Goal: Information Seeking & Learning: Learn about a topic

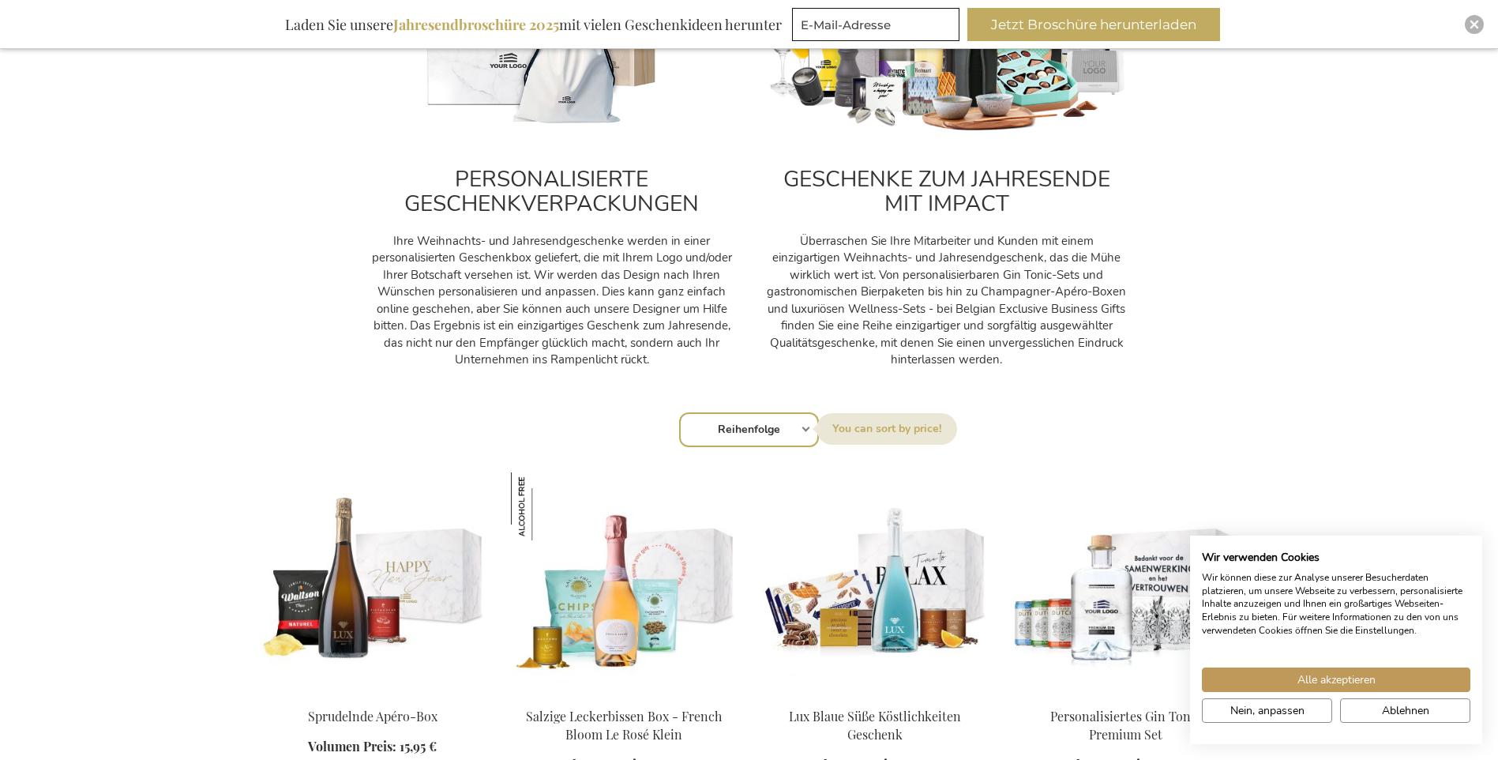
scroll to position [711, 0]
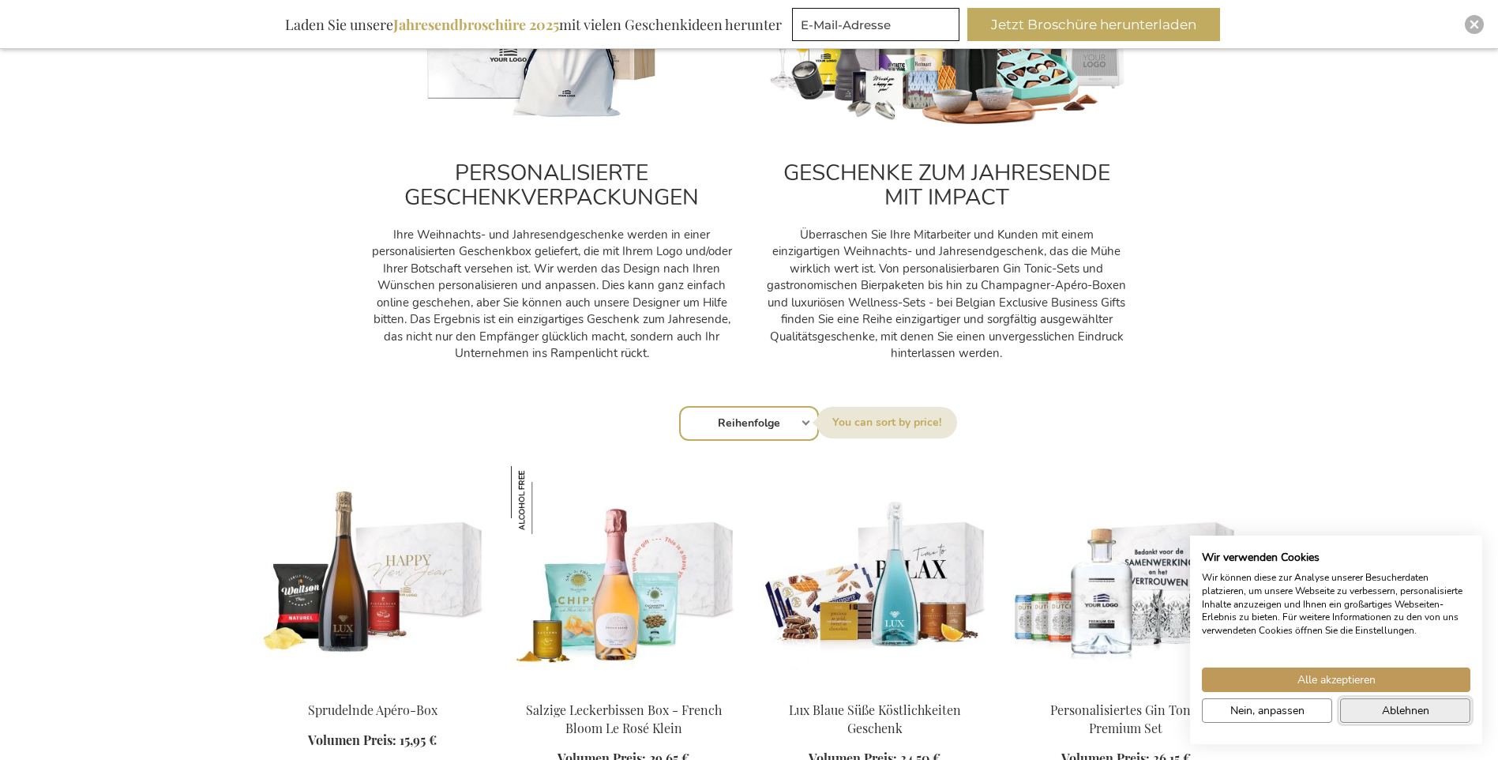
click at [1427, 712] on span "Ablehnen" at bounding box center [1405, 710] width 47 height 17
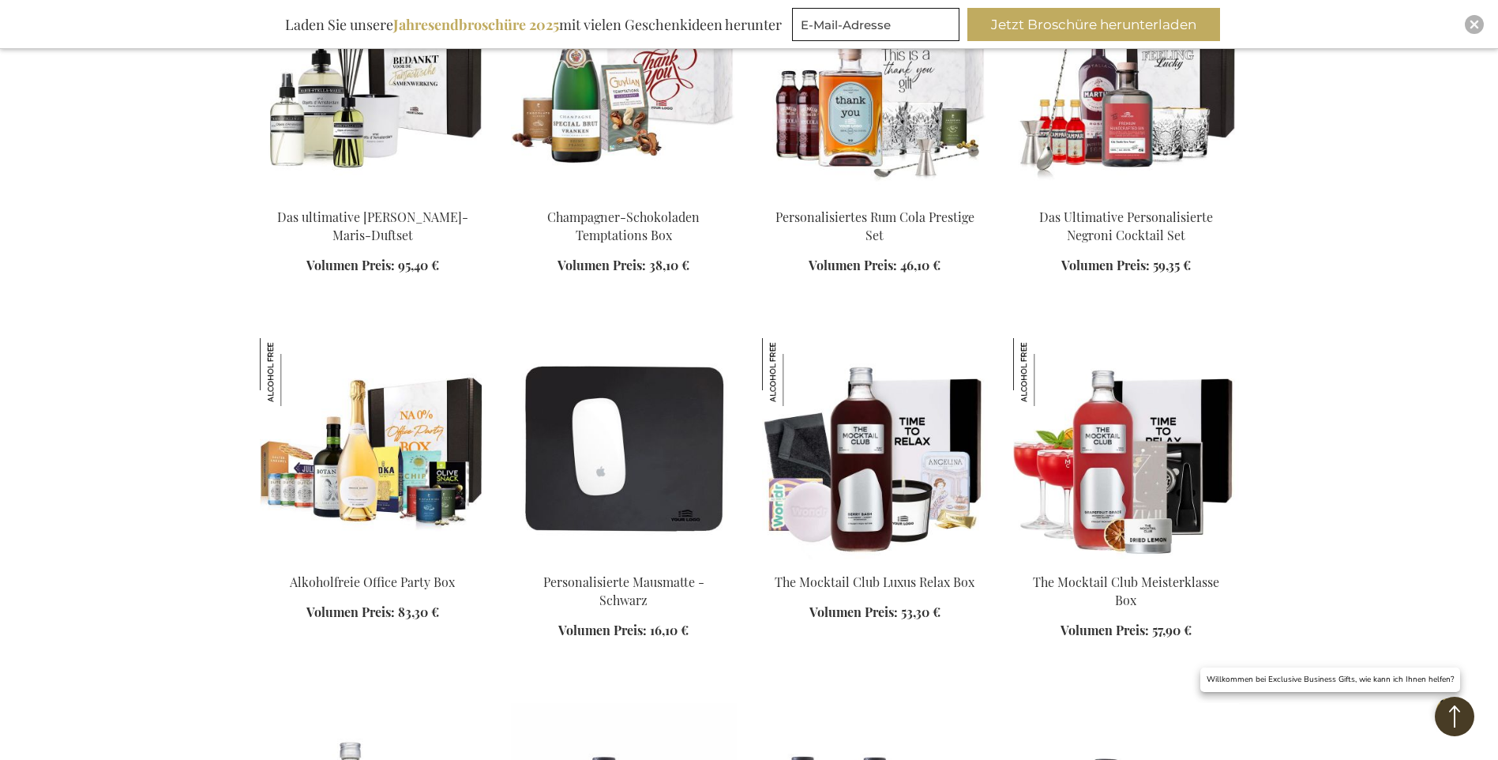
scroll to position [1738, 0]
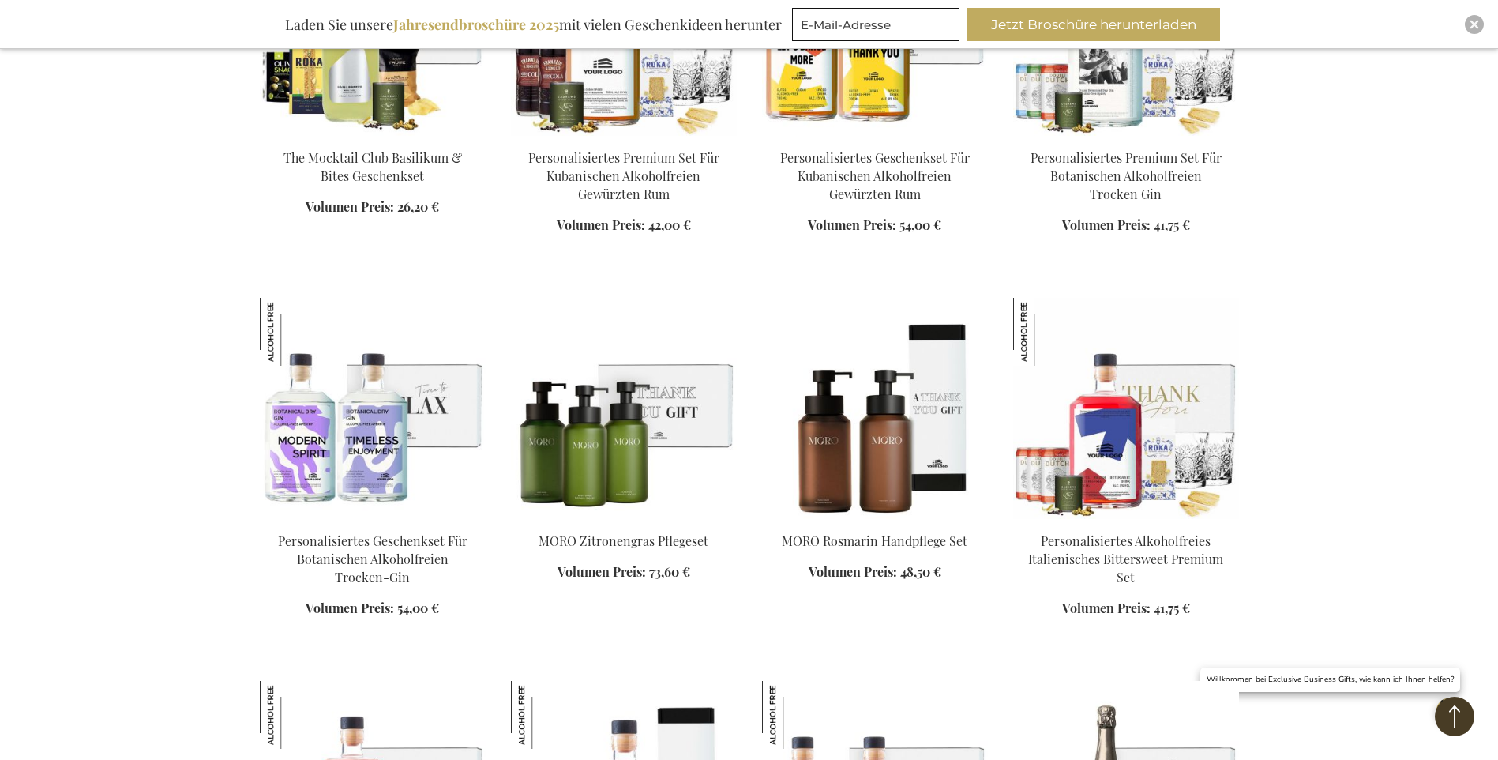
scroll to position [2370, 0]
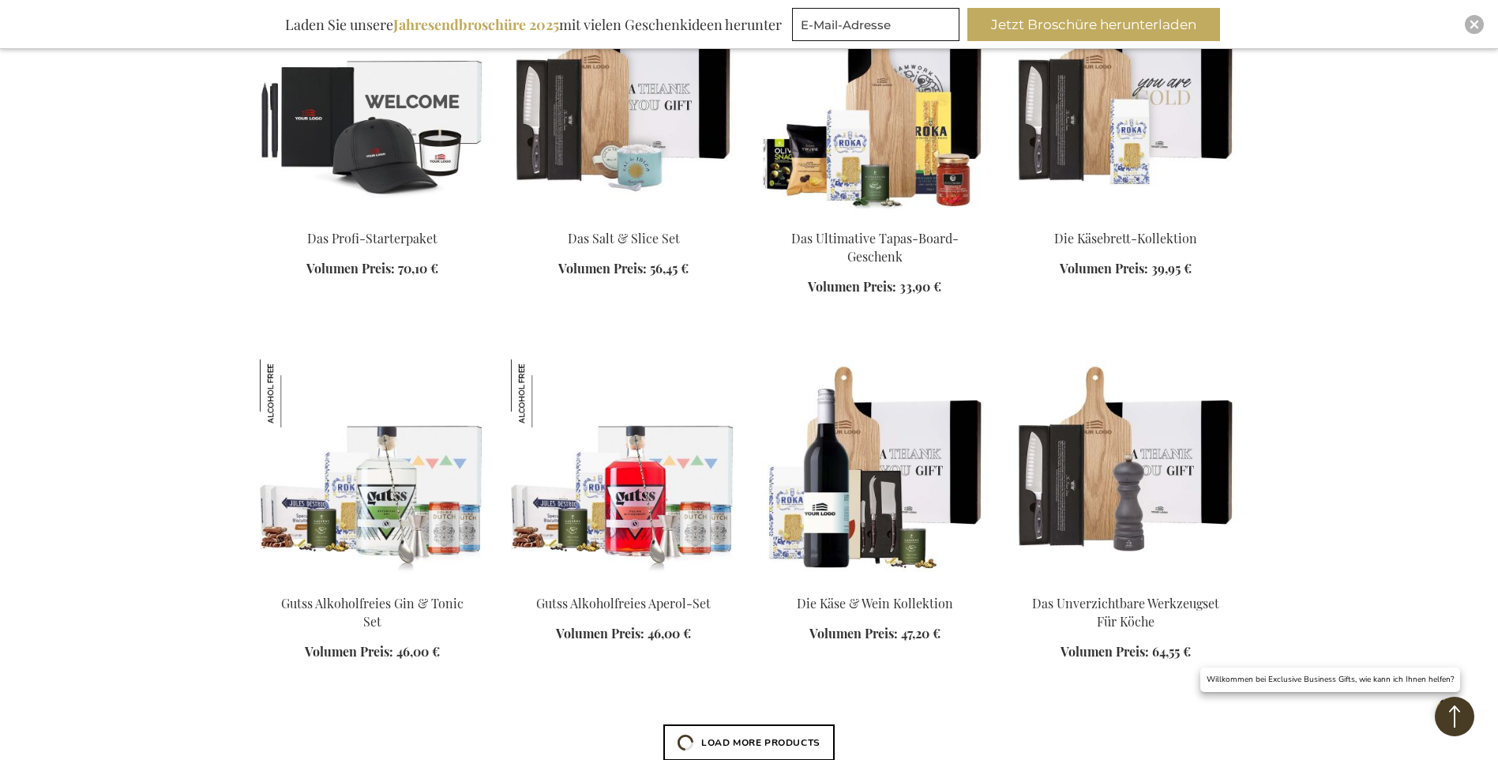
scroll to position [3791, 0]
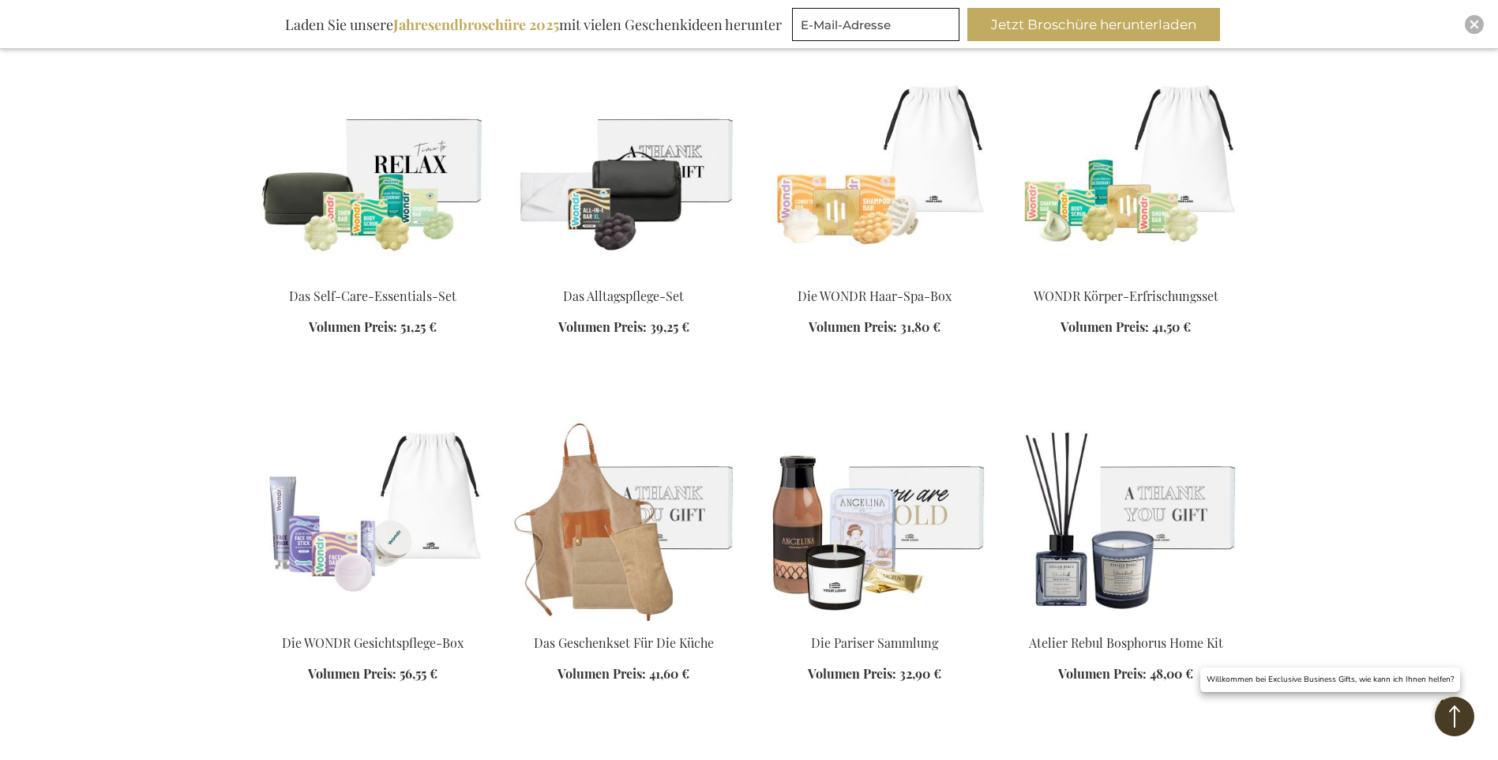
scroll to position [4897, 0]
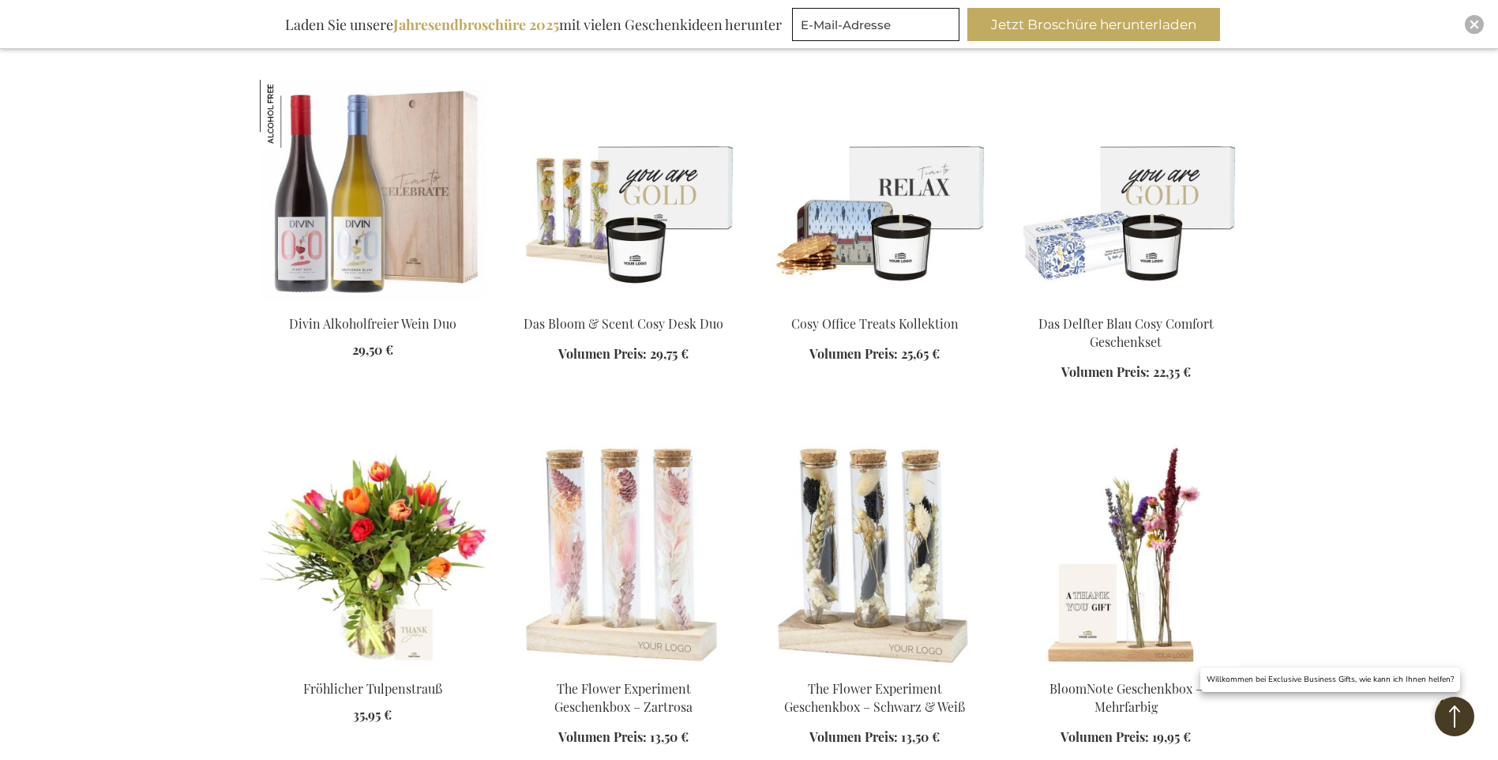
scroll to position [5845, 0]
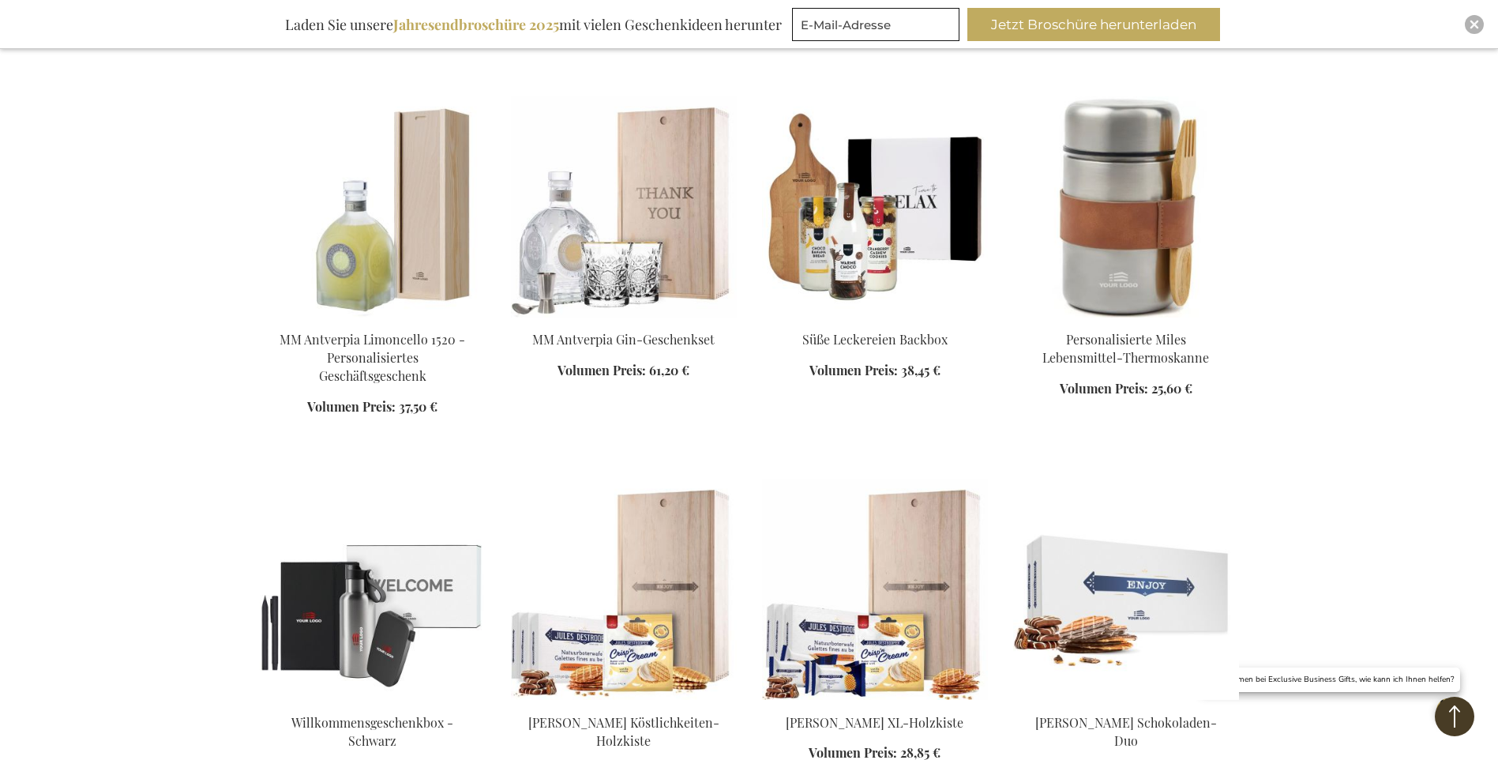
scroll to position [7346, 0]
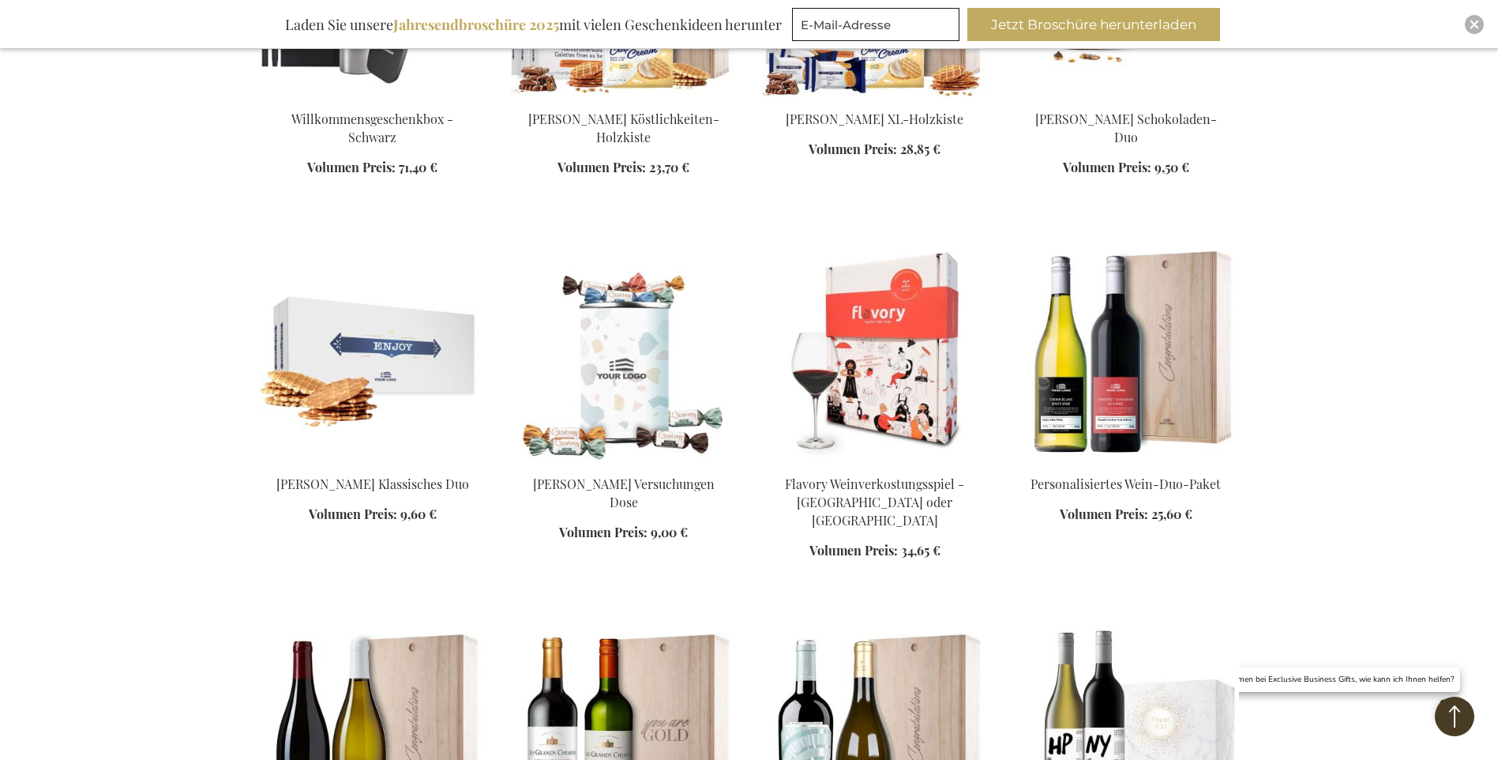
scroll to position [7899, 0]
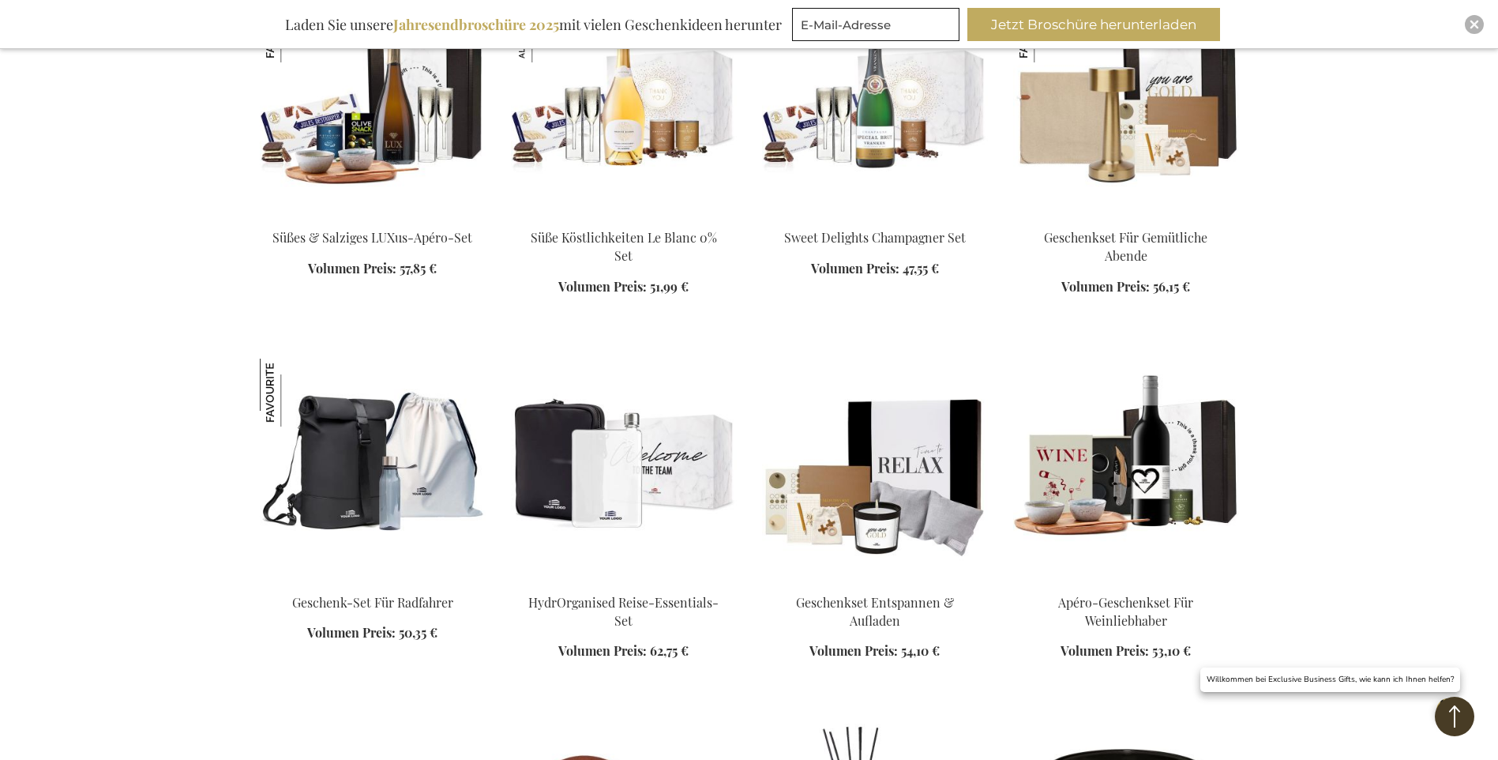
scroll to position [9716, 0]
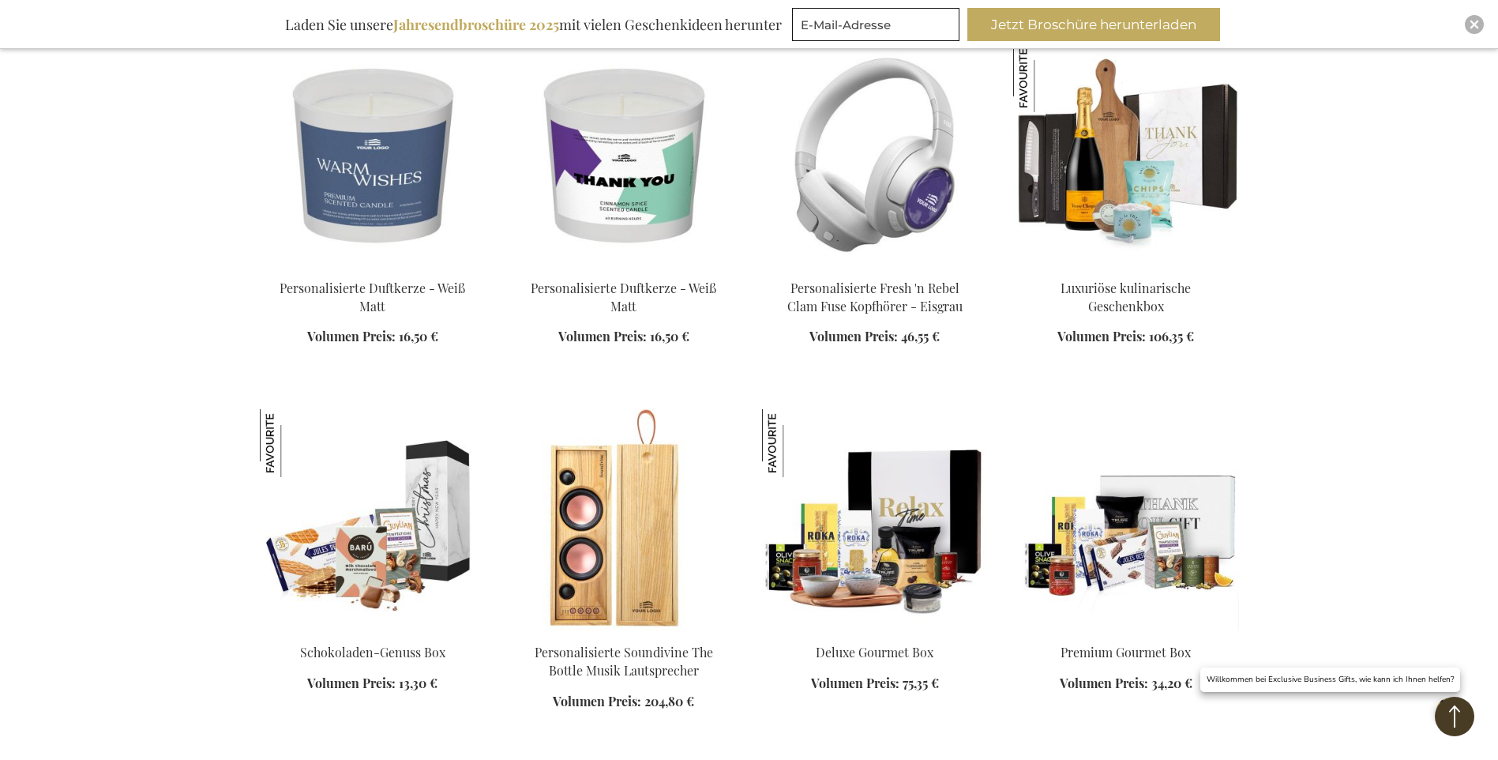
scroll to position [10822, 0]
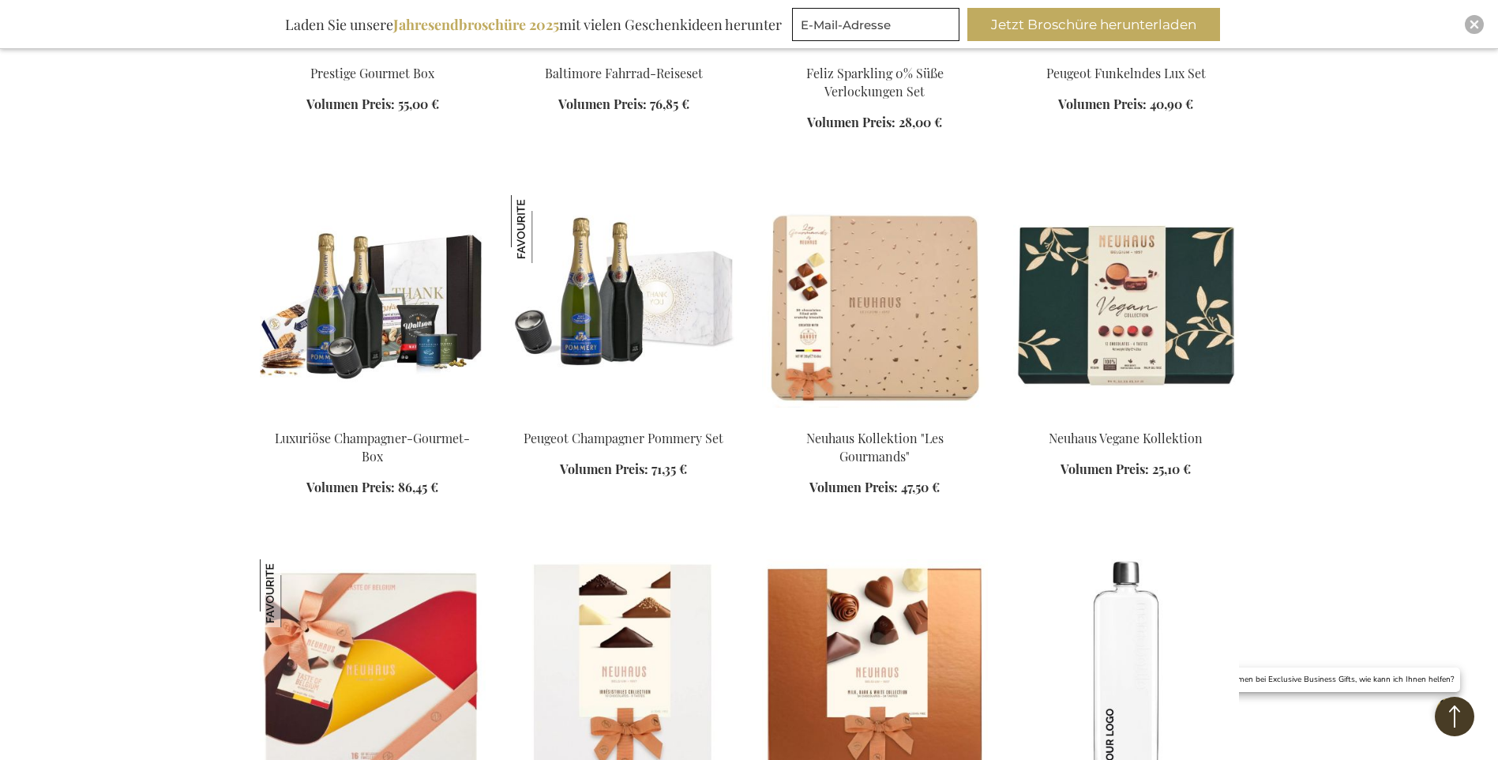
scroll to position [11769, 0]
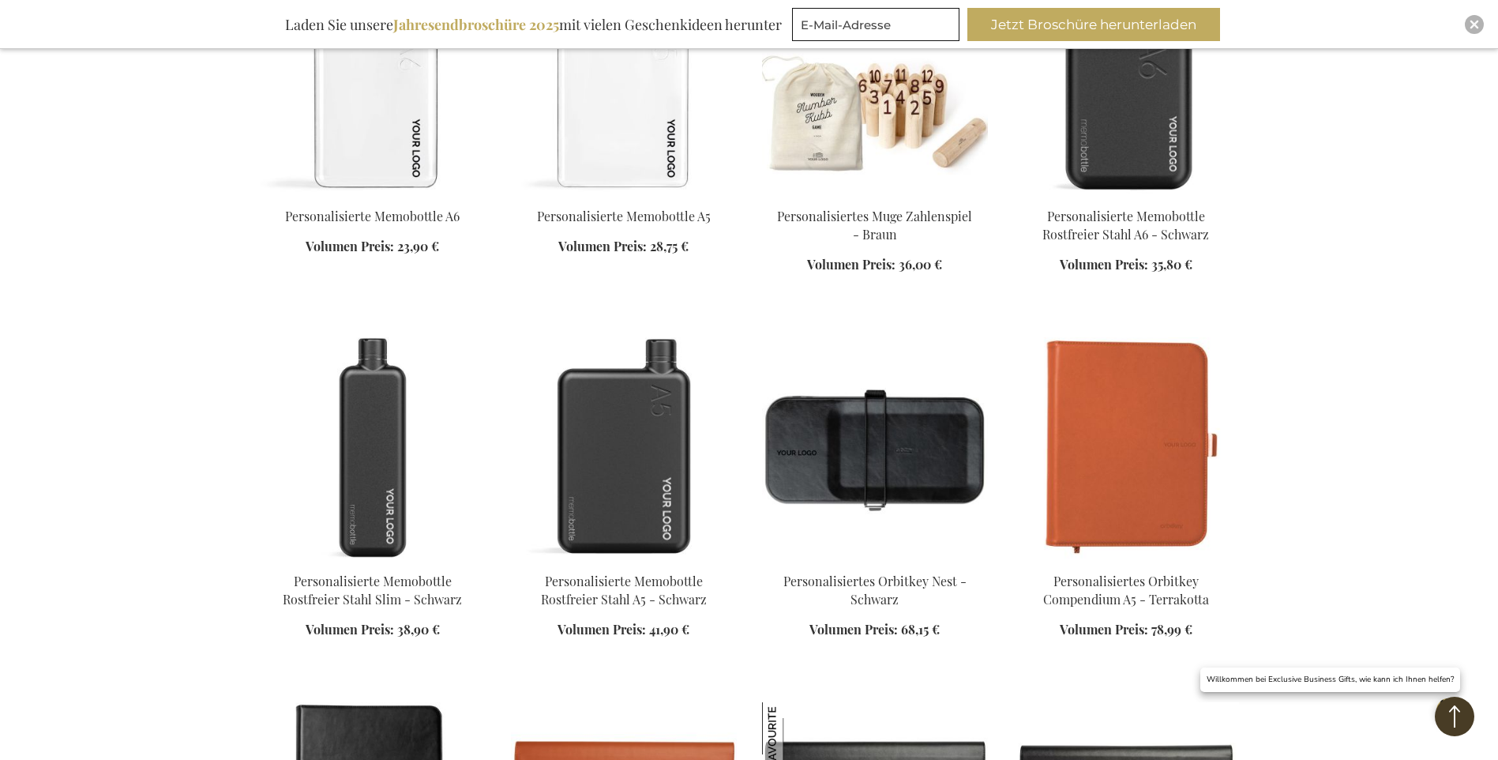
scroll to position [12559, 0]
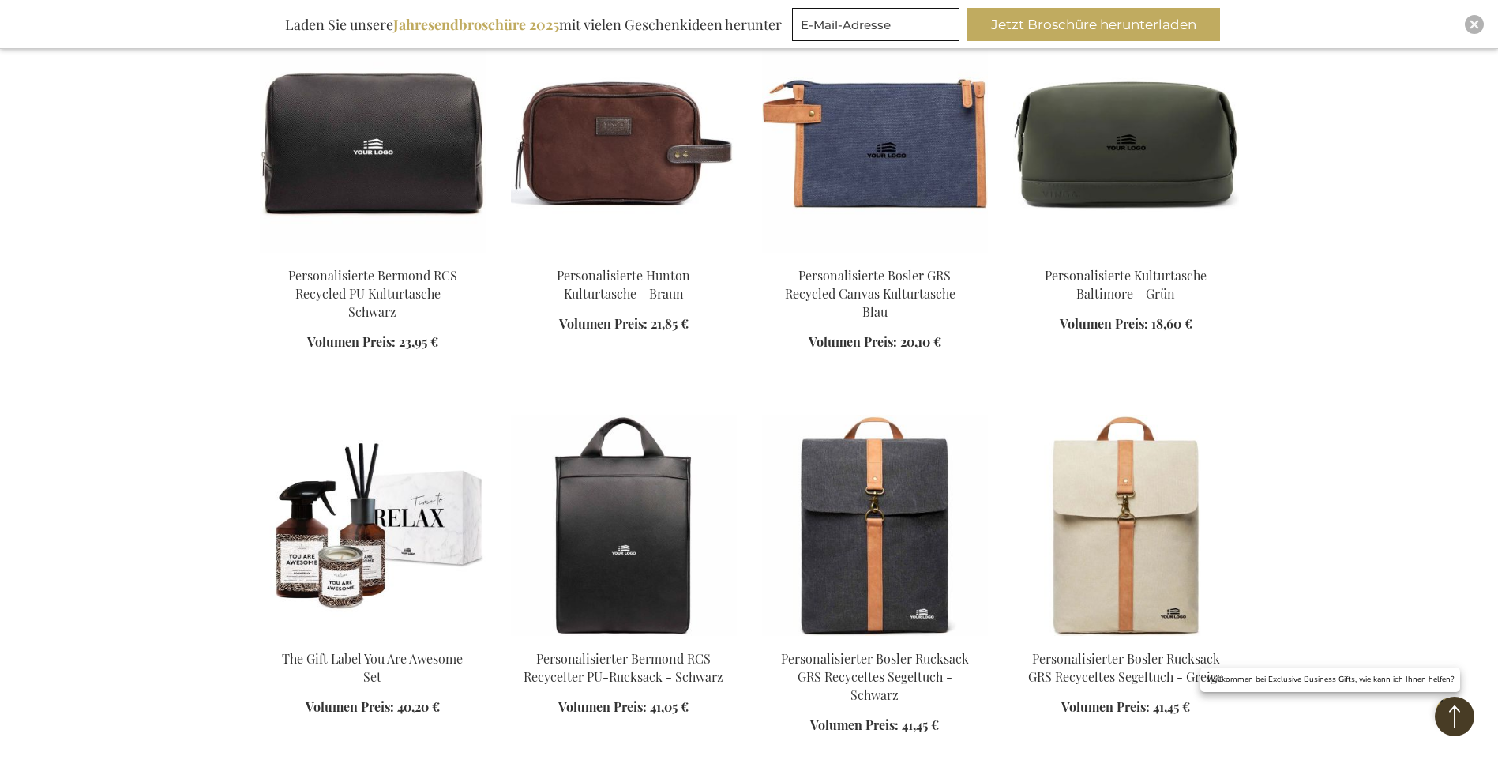
scroll to position [14297, 0]
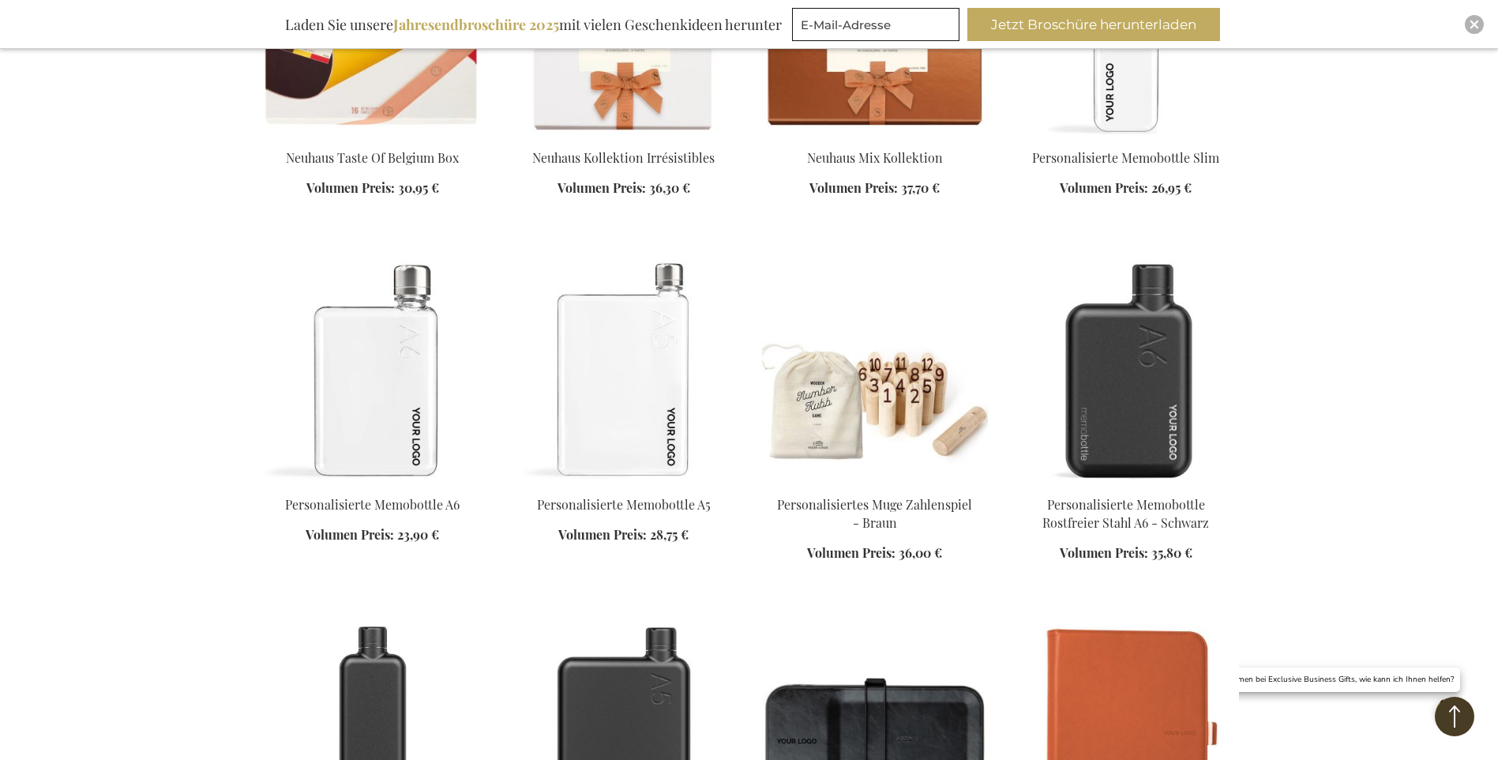
scroll to position [12085, 0]
